Goal: Task Accomplishment & Management: Manage account settings

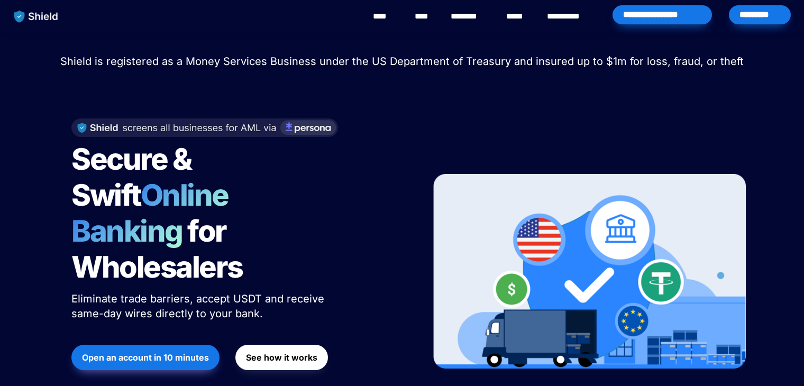
drag, startPoint x: 0, startPoint y: 0, endPoint x: 750, endPoint y: 23, distance: 750.4
click at [750, 23] on div "*********" at bounding box center [760, 14] width 62 height 19
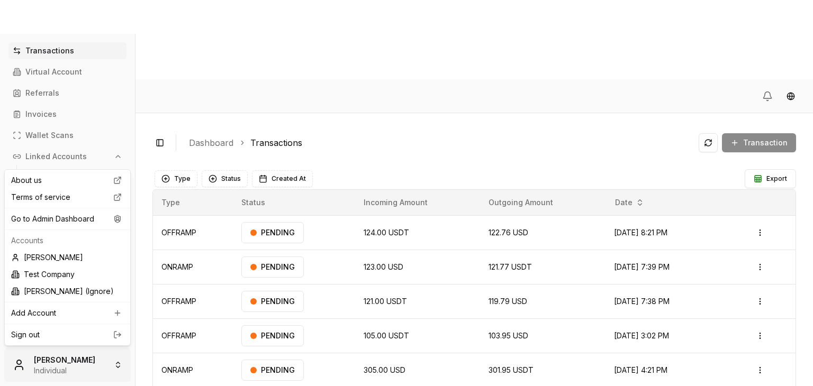
click at [57, 360] on html "Transactions Virtual Account Referrals Invoices Wallet Scans Linked Accounts Wa…" at bounding box center [406, 232] width 813 height 465
click at [95, 217] on div "Go to Admin Dashboard" at bounding box center [67, 219] width 121 height 17
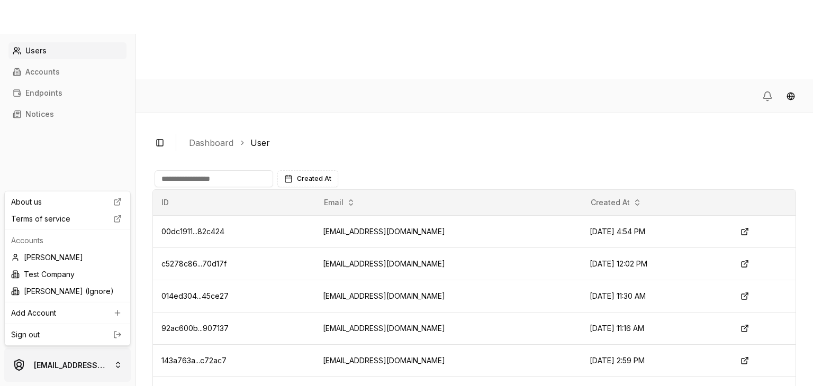
click at [59, 352] on html "Users Accounts Endpoints Notices brandonalcocertest@gmail.com Toggle Sidebar Da…" at bounding box center [406, 232] width 813 height 465
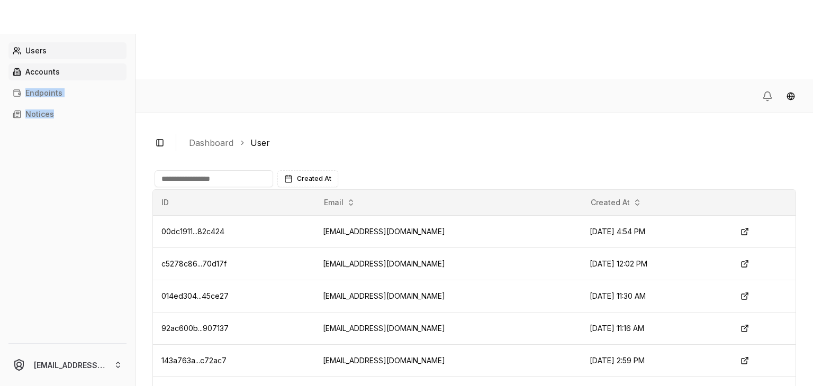
drag, startPoint x: 80, startPoint y: 134, endPoint x: 68, endPoint y: 79, distance: 56.3
click at [68, 79] on html "Users Accounts Endpoints Notices brandonalcocertest@gmail.com Toggle Sidebar Da…" at bounding box center [406, 232] width 813 height 465
click at [68, 79] on link "Accounts" at bounding box center [67, 71] width 118 height 17
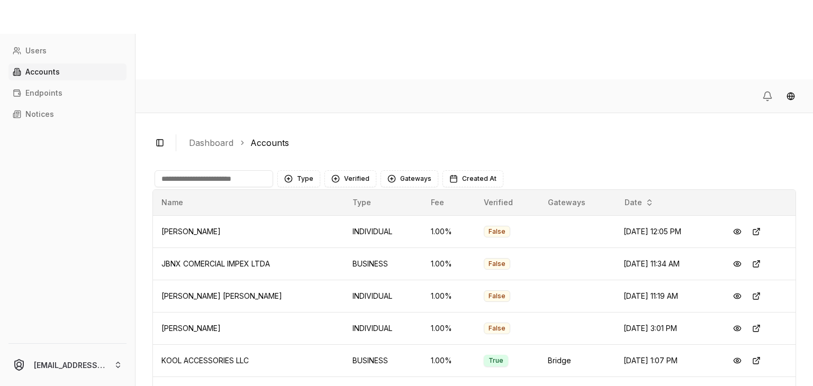
click at [228, 170] on input at bounding box center [213, 178] width 118 height 17
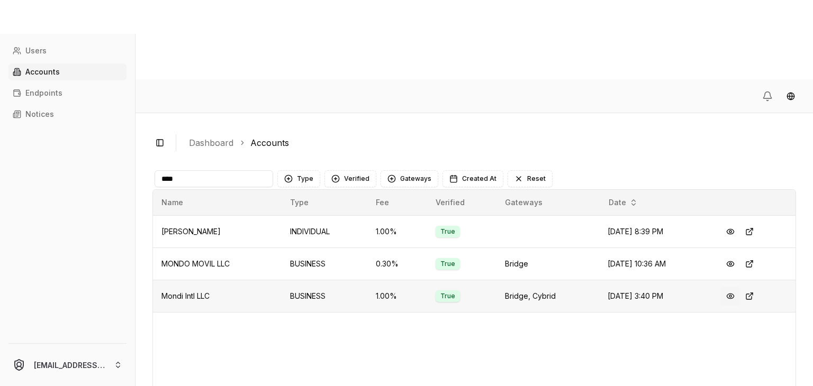
type input "****"
click at [728, 287] on button at bounding box center [729, 296] width 19 height 19
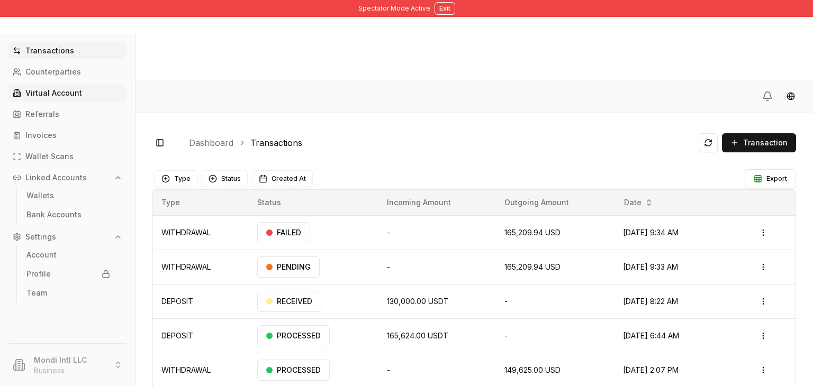
click at [63, 94] on p "Virtual Account" at bounding box center [53, 92] width 57 height 7
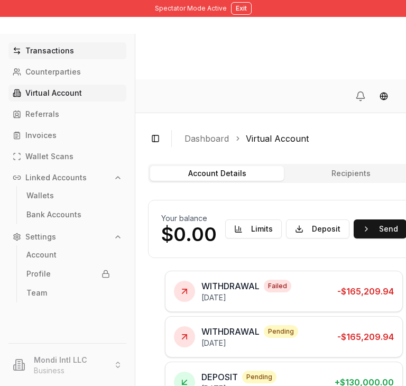
click at [50, 58] on link "Transactions" at bounding box center [67, 50] width 118 height 17
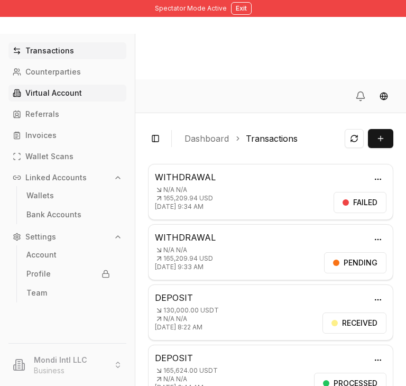
click at [57, 100] on link "Virtual Account" at bounding box center [67, 93] width 118 height 17
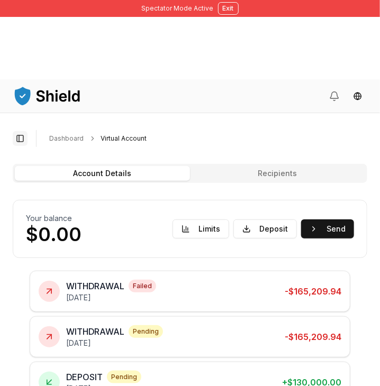
click at [15, 131] on button "Toggle Sidebar" at bounding box center [20, 138] width 15 height 15
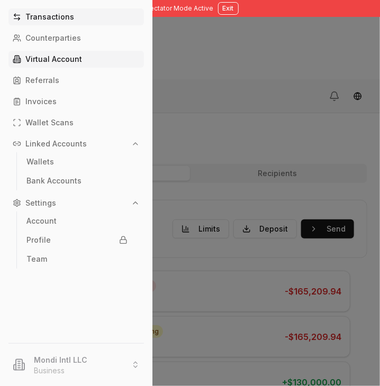
click at [36, 24] on link "Transactions" at bounding box center [75, 16] width 135 height 17
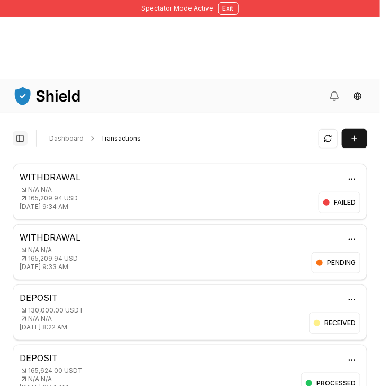
click at [19, 131] on button "Toggle Sidebar" at bounding box center [20, 138] width 15 height 15
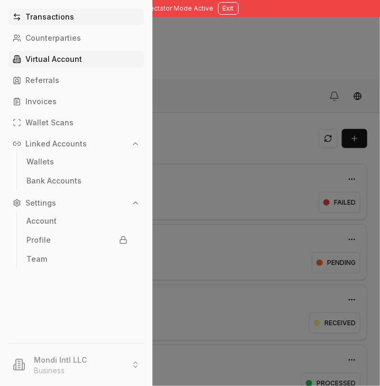
click at [49, 60] on p "Virtual Account" at bounding box center [53, 59] width 57 height 7
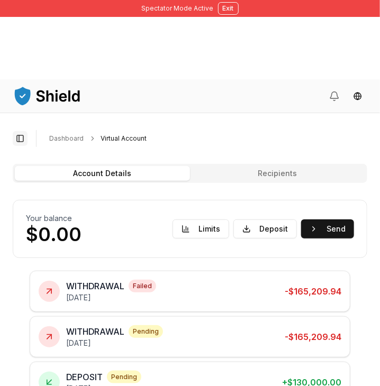
click at [19, 131] on button "Toggle Sidebar" at bounding box center [20, 138] width 15 height 15
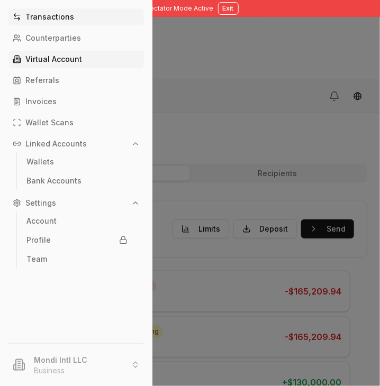
click at [44, 23] on link "Transactions" at bounding box center [75, 16] width 135 height 17
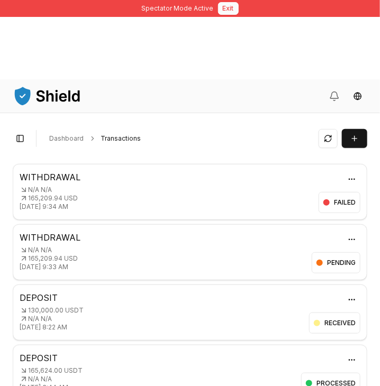
click at [221, 7] on button "Exit" at bounding box center [228, 8] width 21 height 13
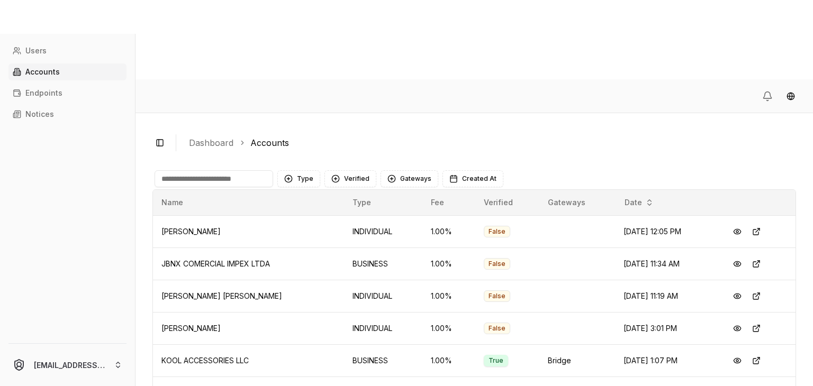
click at [51, 75] on p "Accounts" at bounding box center [42, 71] width 34 height 7
click at [83, 364] on html "Users Accounts Endpoints Notices brandonalcocertest@gmail.com Toggle Sidebar Da…" at bounding box center [406, 232] width 813 height 465
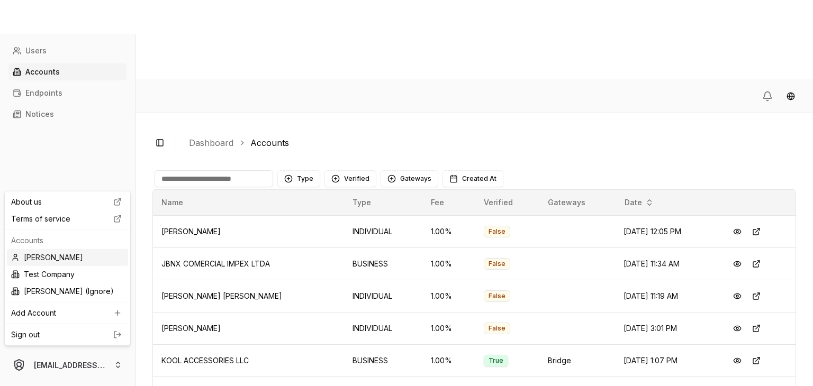
click at [75, 259] on div "Brandon Alcocer" at bounding box center [67, 257] width 121 height 17
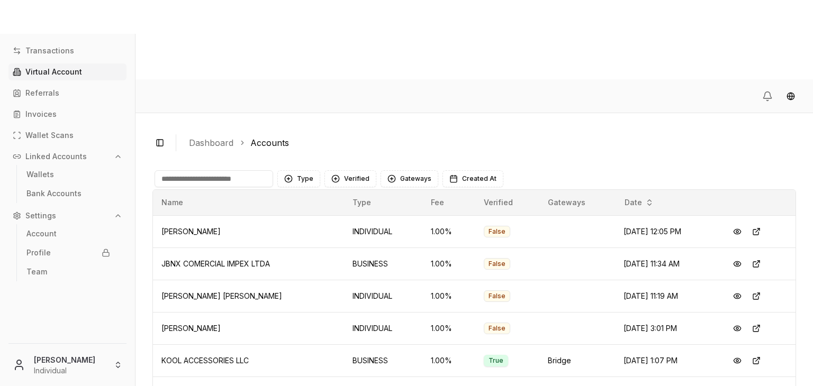
click at [70, 79] on link "Virtual Account" at bounding box center [67, 71] width 118 height 17
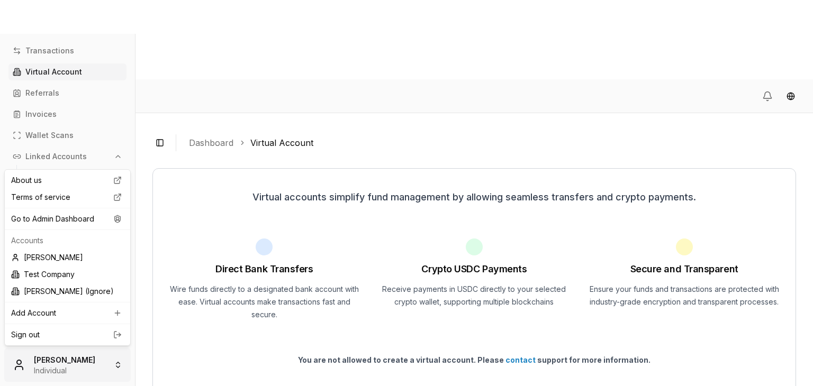
click at [85, 362] on html "Transactions Virtual Account Referrals Invoices Wallet Scans Linked Accounts Wa…" at bounding box center [406, 232] width 813 height 465
click at [96, 337] on link "Sign out" at bounding box center [67, 335] width 113 height 11
